Goal: Task Accomplishment & Management: Manage account settings

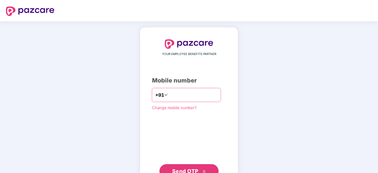
scroll to position [22, 0]
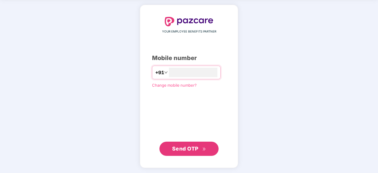
type input "**********"
click at [193, 147] on span "Send OTP" at bounding box center [185, 148] width 26 height 6
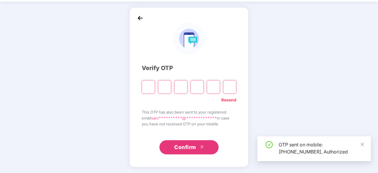
scroll to position [20, 0]
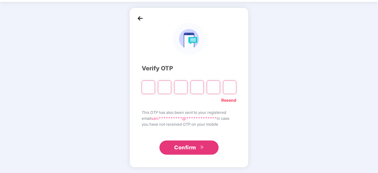
type input "*"
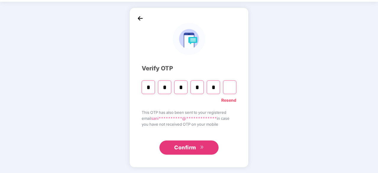
type input "*"
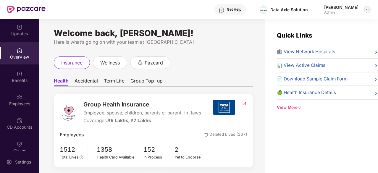
click at [366, 8] on img at bounding box center [367, 9] width 5 height 5
